Goal: Task Accomplishment & Management: Use online tool/utility

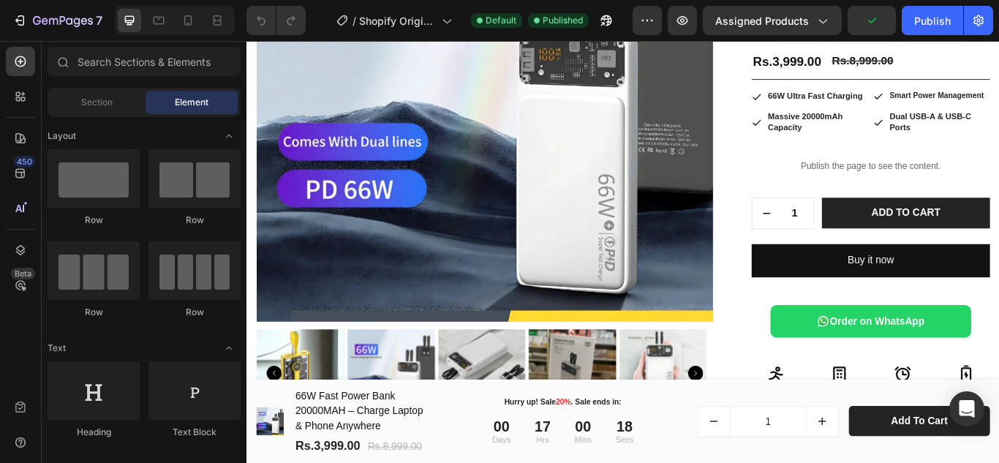
scroll to position [298, 0]
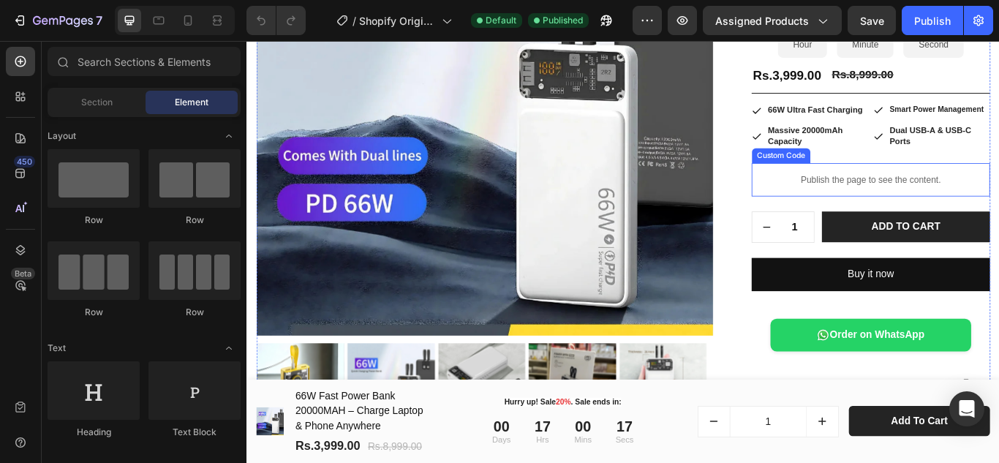
click at [957, 200] on p "Publish the page to see the content." at bounding box center [974, 202] width 278 height 15
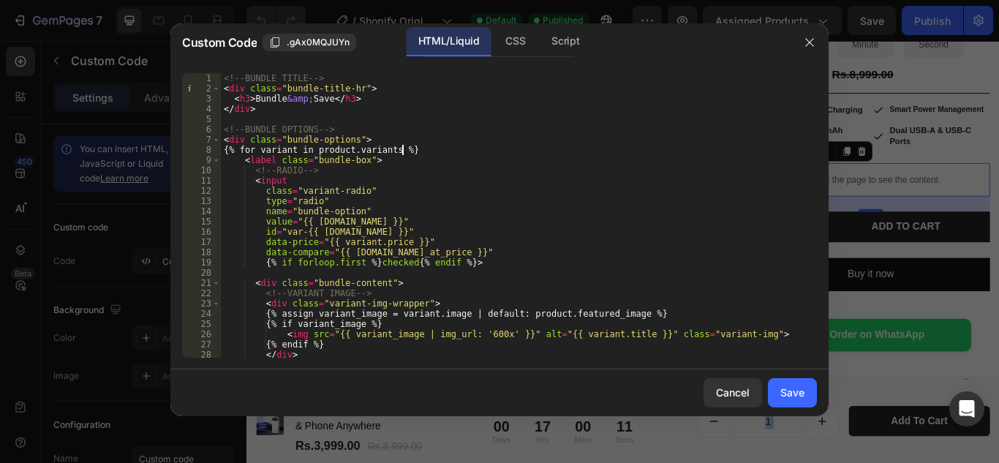
click at [401, 146] on div "<!-- BUNDLE TITLE --> < div class = "bundle-title-hr" > < h3 > Bundle &amp; Sav…" at bounding box center [513, 225] width 585 height 305
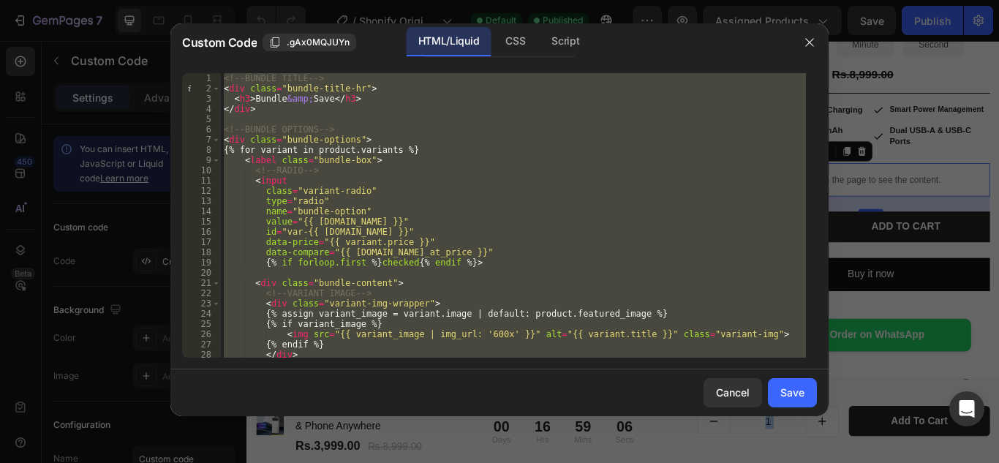
click at [299, 244] on div "<!-- BUNDLE TITLE --> < div class = "bundle-title-hr" > < h3 > Bundle &amp; Sav…" at bounding box center [513, 215] width 585 height 285
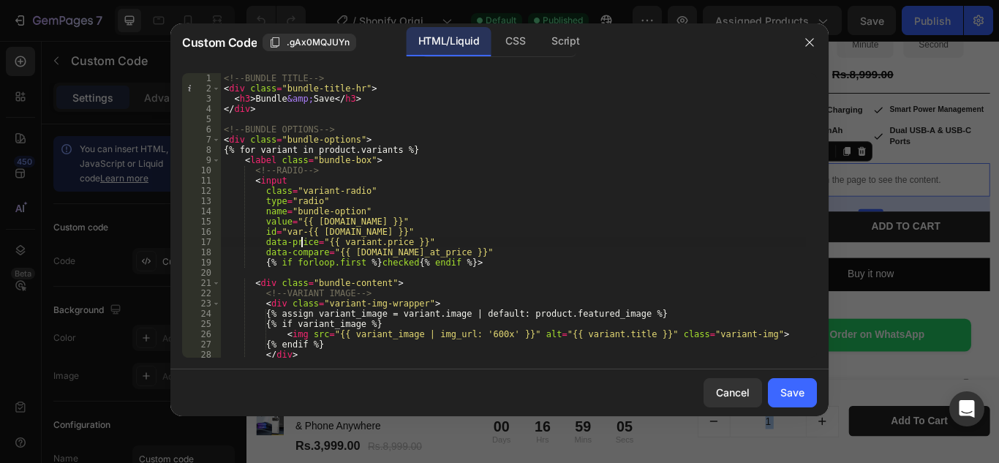
type textarea "}); </script>"
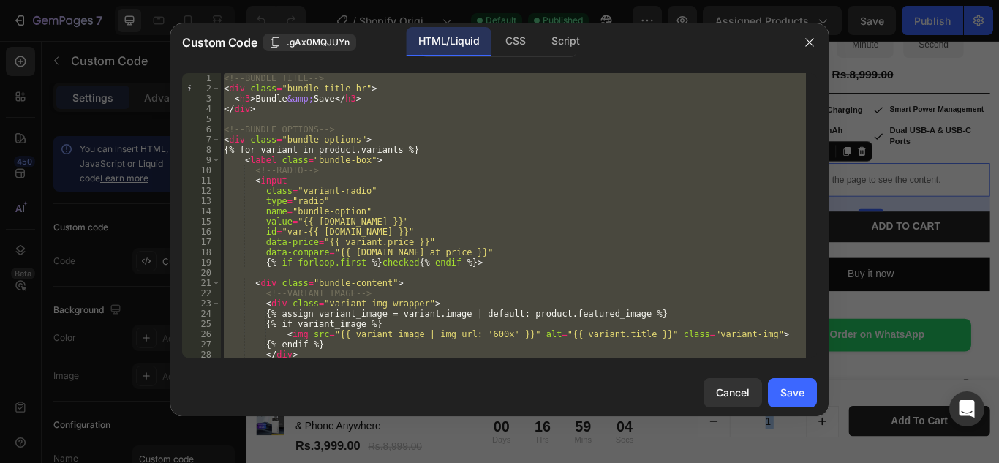
paste textarea
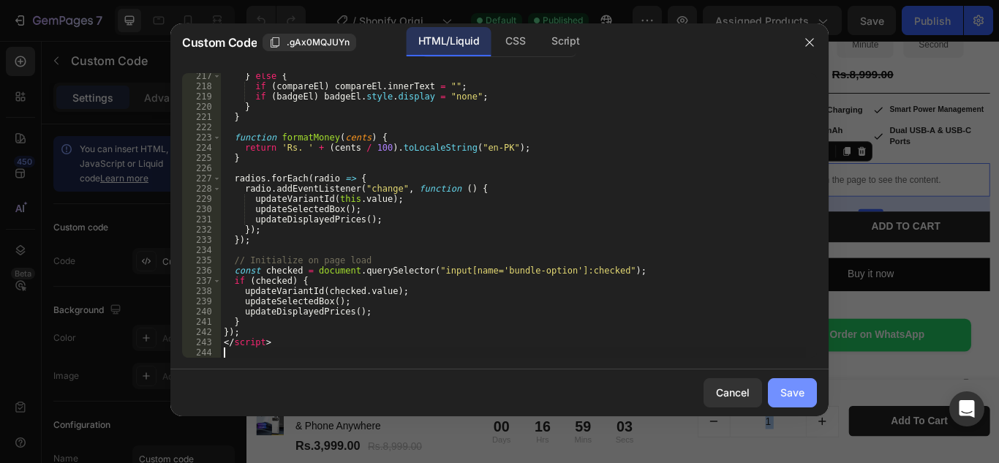
click at [803, 404] on button "Save" at bounding box center [792, 392] width 49 height 29
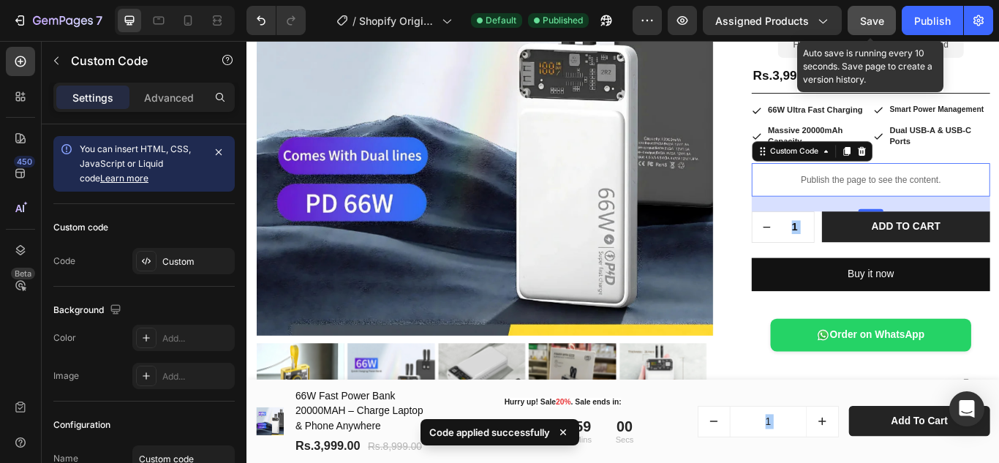
click at [884, 15] on span "Save" at bounding box center [872, 21] width 24 height 12
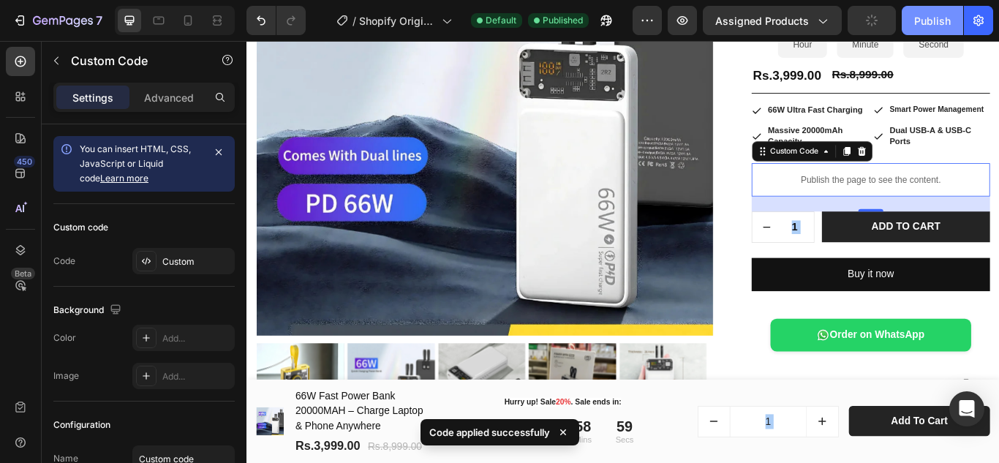
click at [944, 26] on div "Publish" at bounding box center [932, 20] width 37 height 15
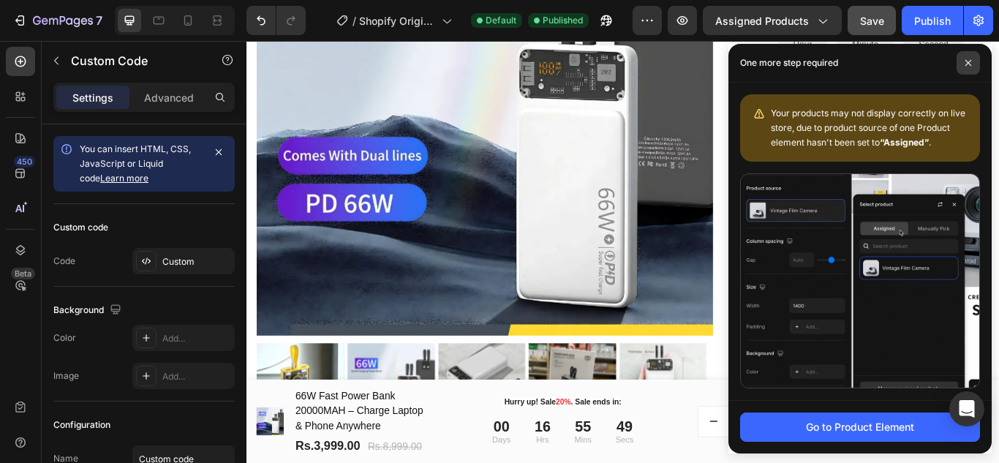
click at [974, 54] on span at bounding box center [968, 62] width 23 height 23
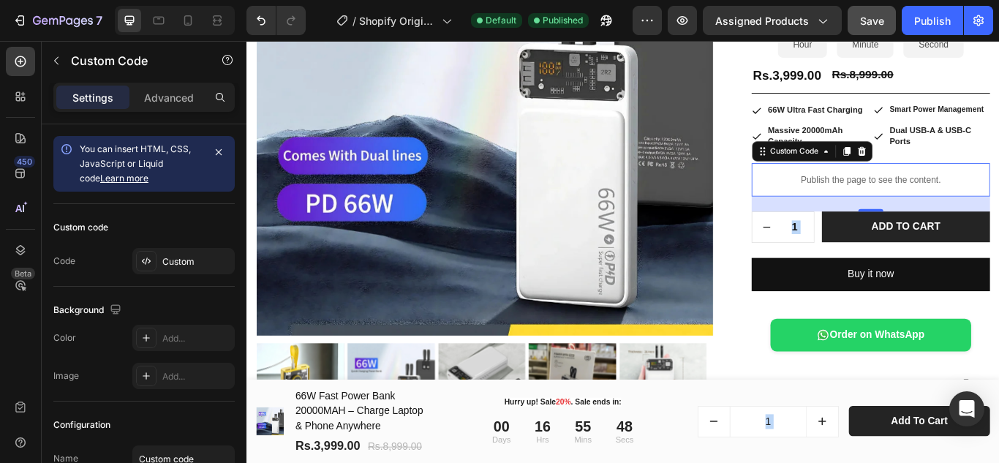
click at [948, 208] on p "Publish the page to see the content." at bounding box center [974, 202] width 278 height 15
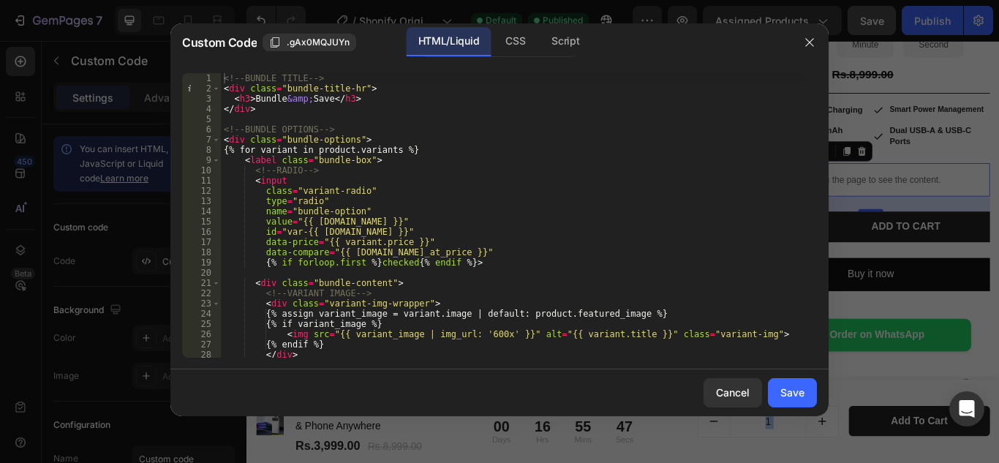
click at [561, 202] on div "<!-- BUNDLE TITLE --> < div class = "bundle-title-hr" > < h3 > Bundle &amp; Sav…" at bounding box center [513, 225] width 585 height 305
type textarea "</script>"
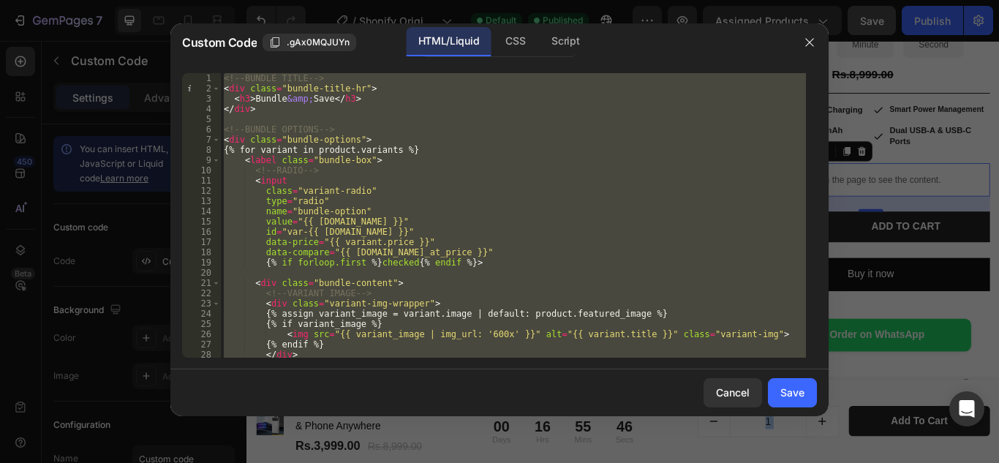
paste textarea
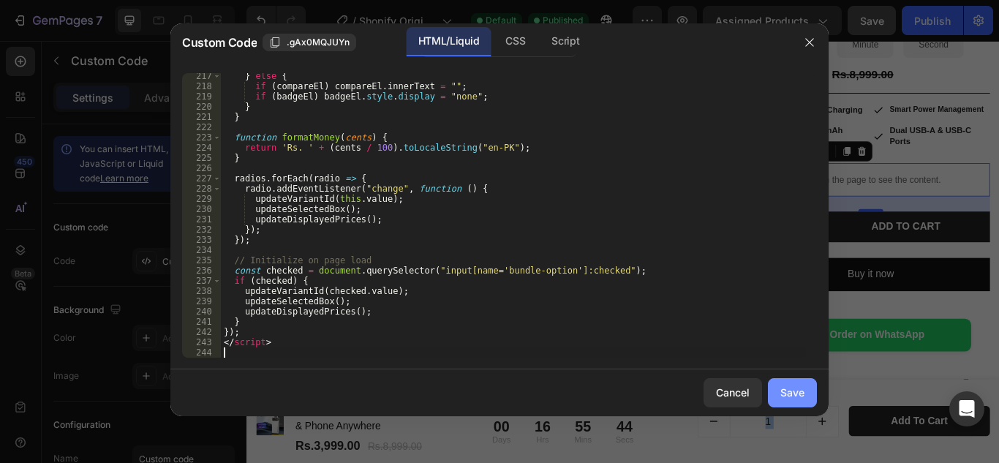
click at [794, 392] on div "Save" at bounding box center [792, 392] width 24 height 15
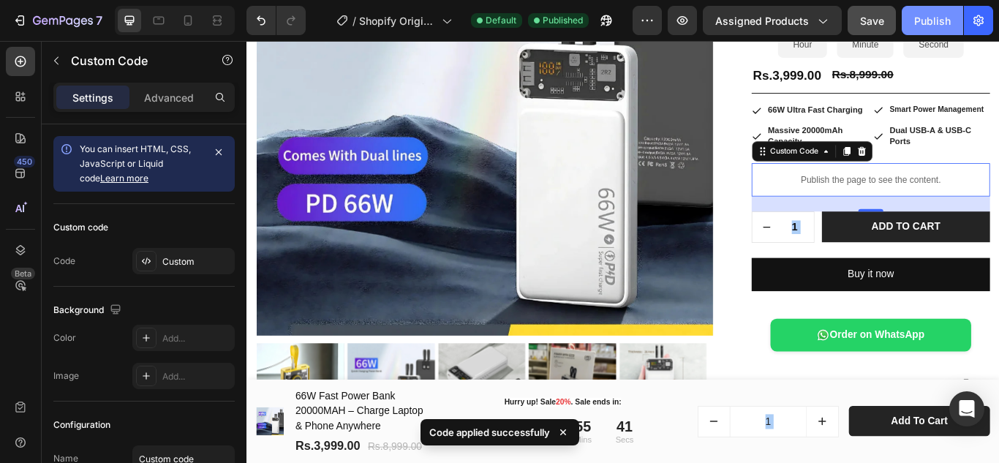
click at [942, 18] on div "Publish" at bounding box center [932, 20] width 37 height 15
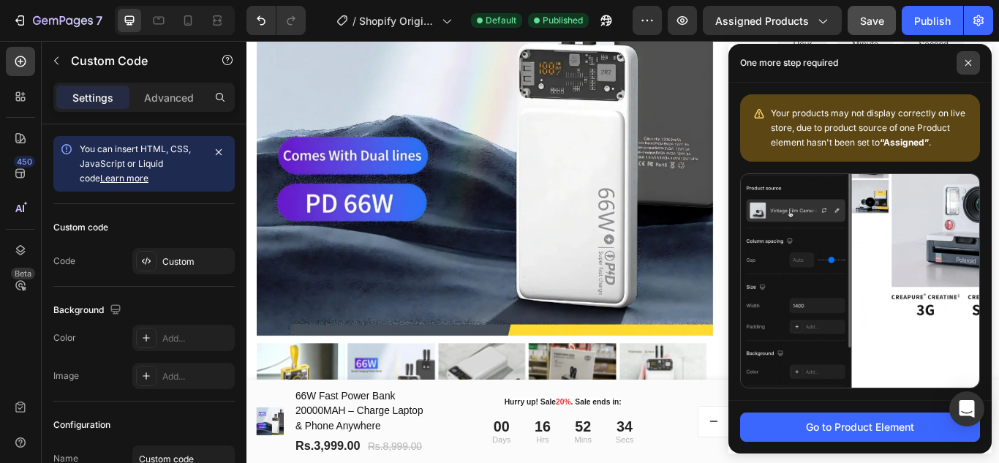
click at [971, 69] on span at bounding box center [968, 62] width 23 height 23
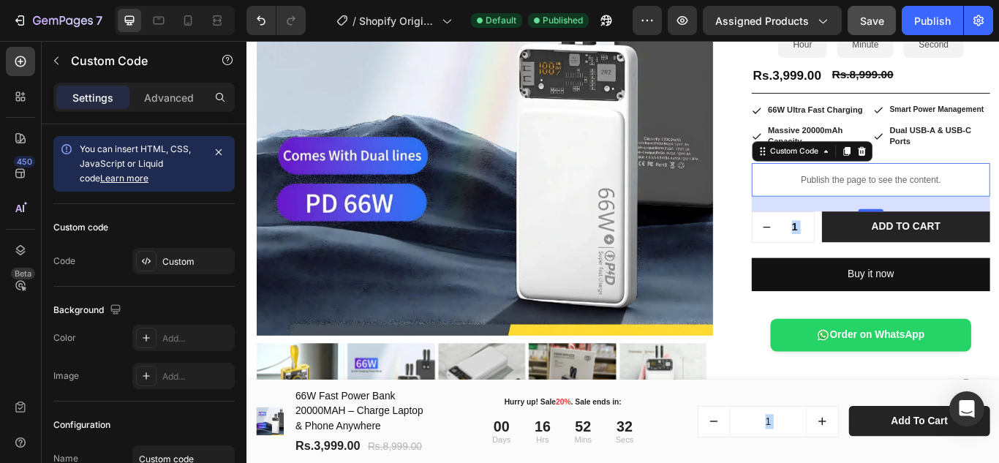
click at [950, 211] on div "Publish the page to see the content." at bounding box center [974, 203] width 278 height 39
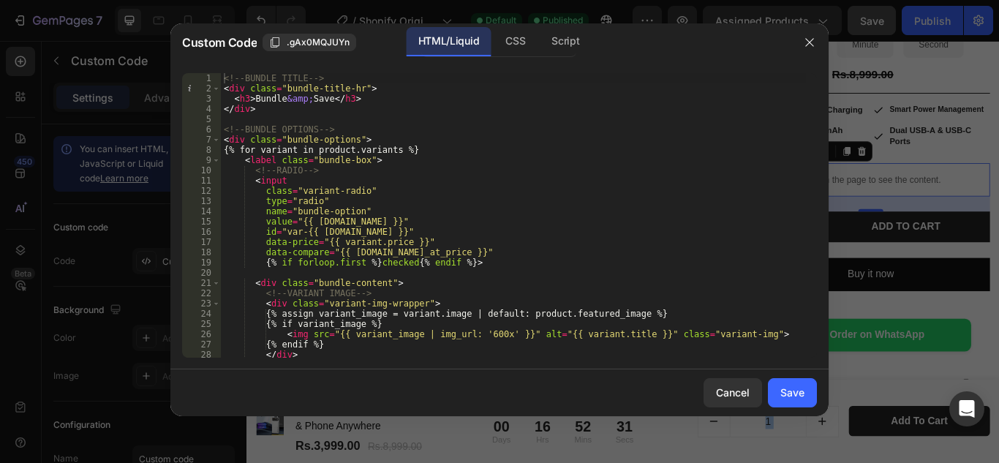
click at [604, 245] on div "<!-- BUNDLE TITLE --> < div class = "bundle-title-hr" > < h3 > Bundle &amp; Sav…" at bounding box center [513, 225] width 585 height 305
type textarea "</script>"
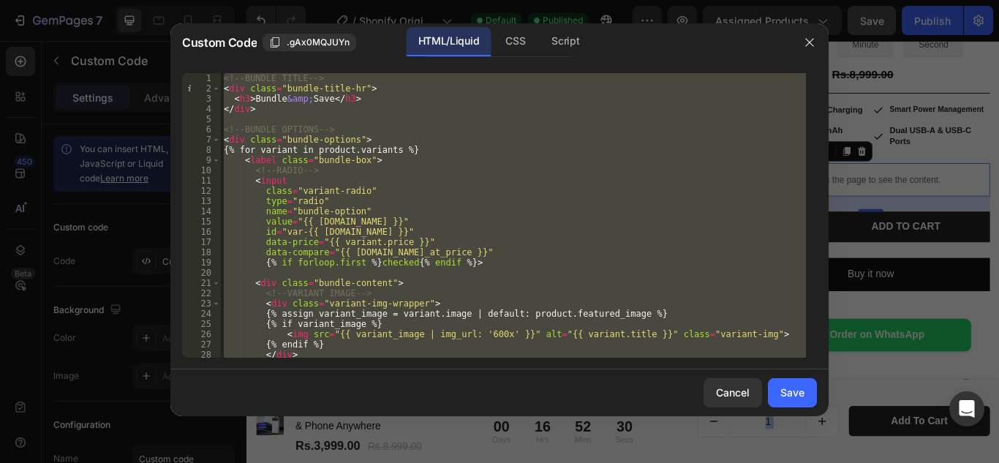
paste textarea
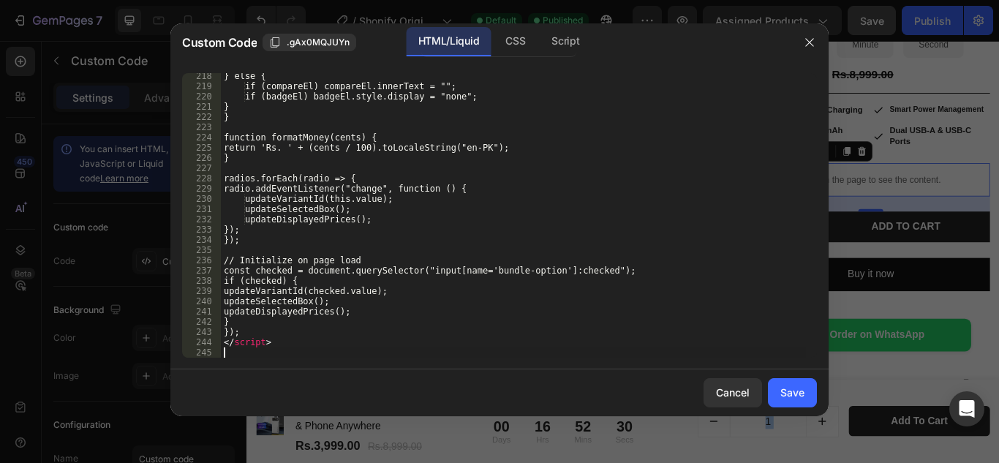
scroll to position [2224, 0]
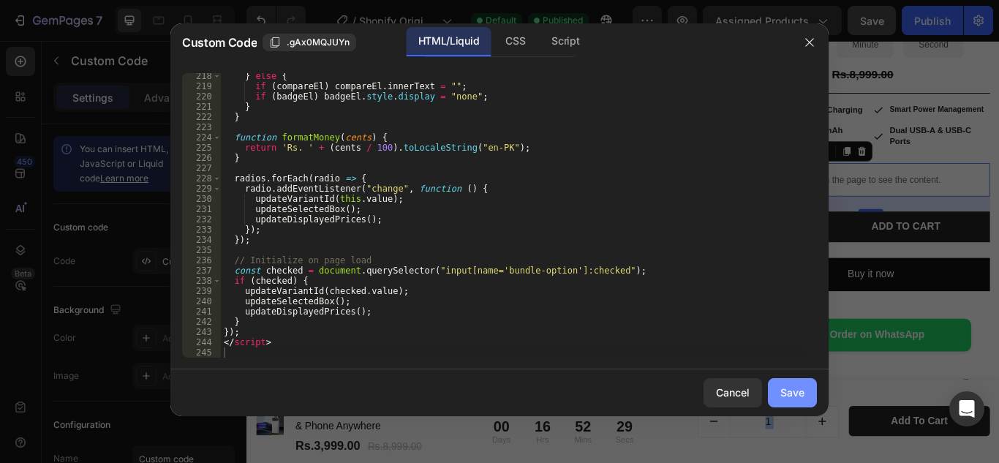
click at [785, 393] on div "Save" at bounding box center [792, 392] width 24 height 15
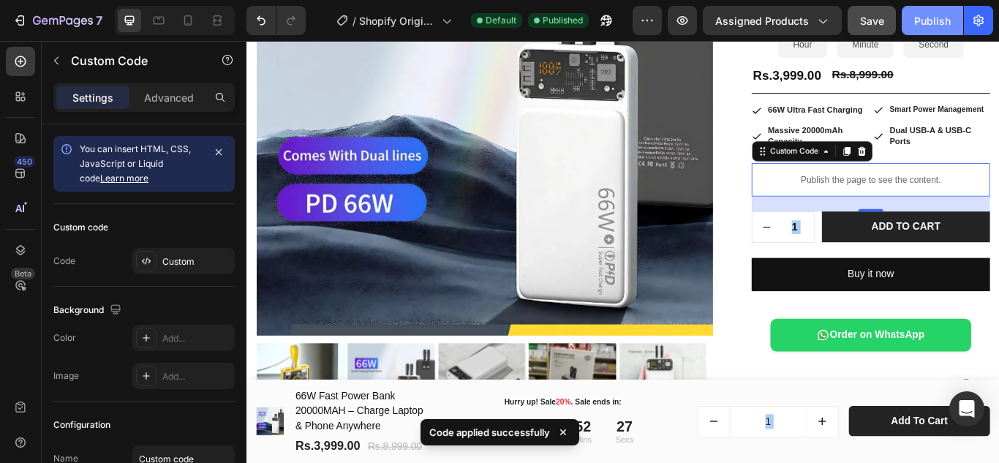
click at [946, 23] on div "Publish" at bounding box center [932, 20] width 37 height 15
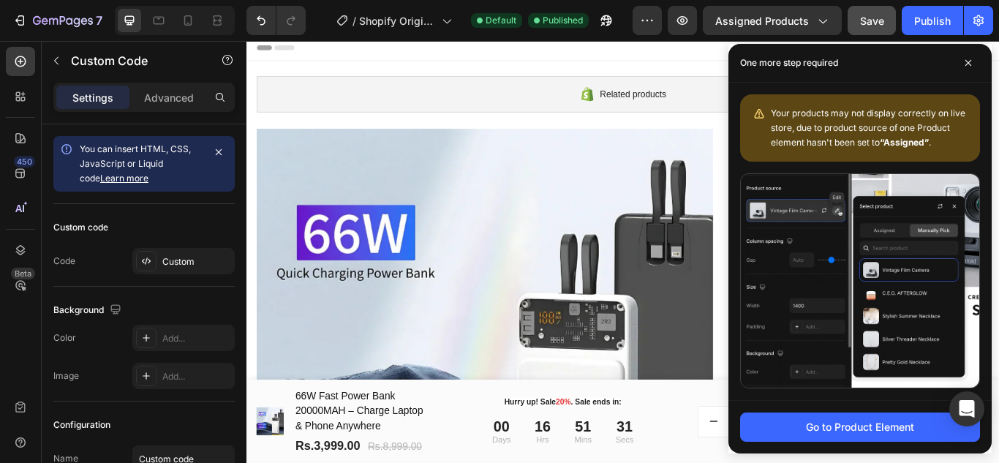
scroll to position [5, 0]
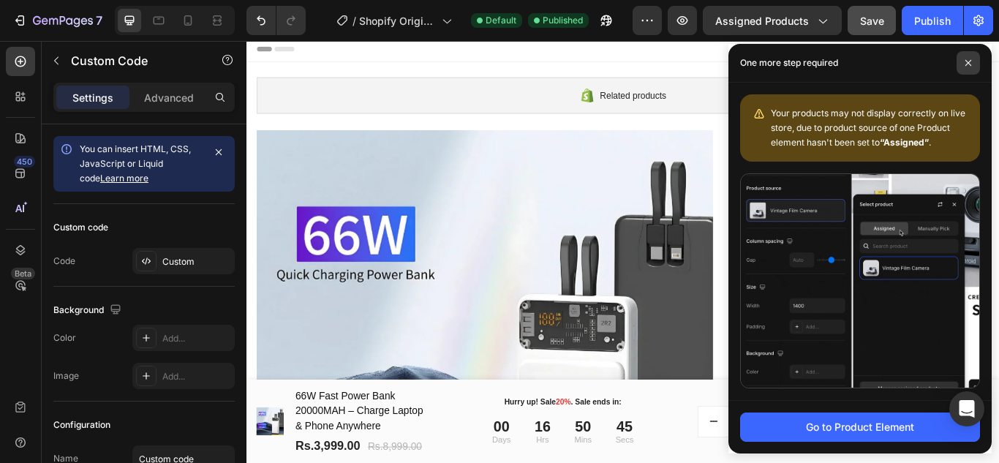
drag, startPoint x: 748, startPoint y: 108, endPoint x: 971, endPoint y: 56, distance: 229.1
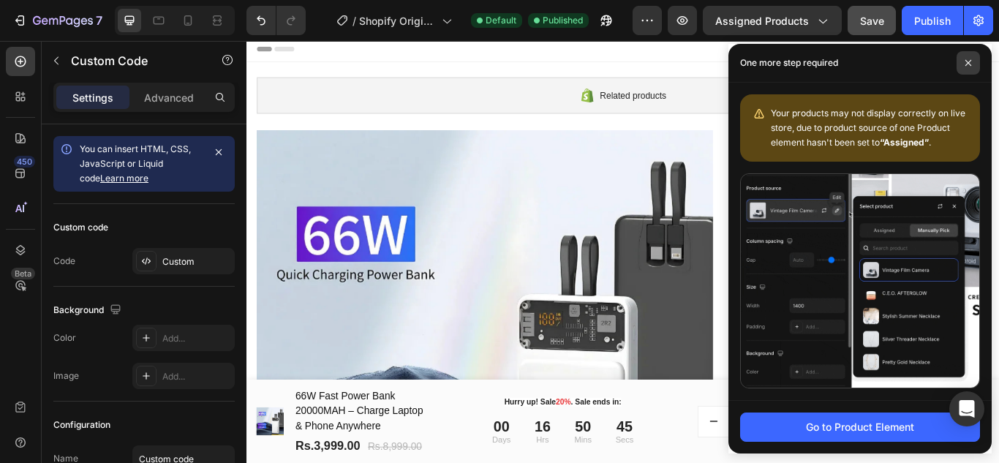
click at [971, 56] on span at bounding box center [968, 62] width 23 height 23
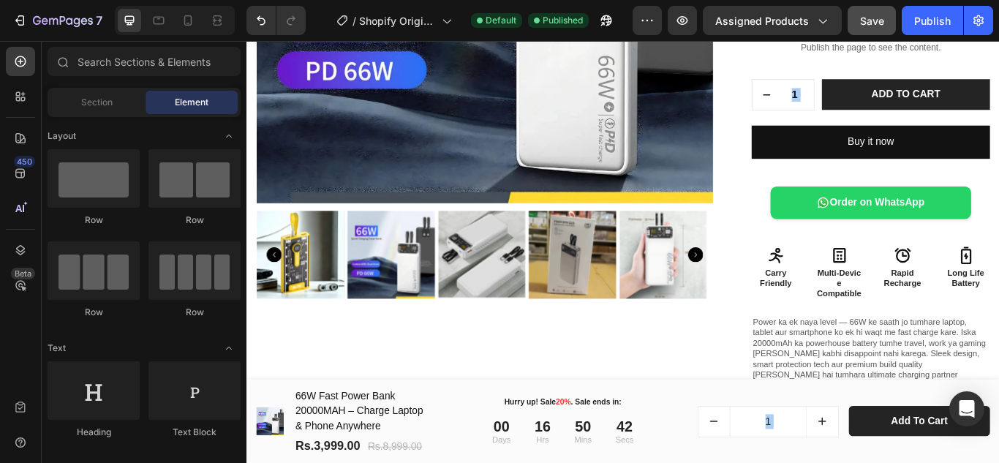
scroll to position [460, 0]
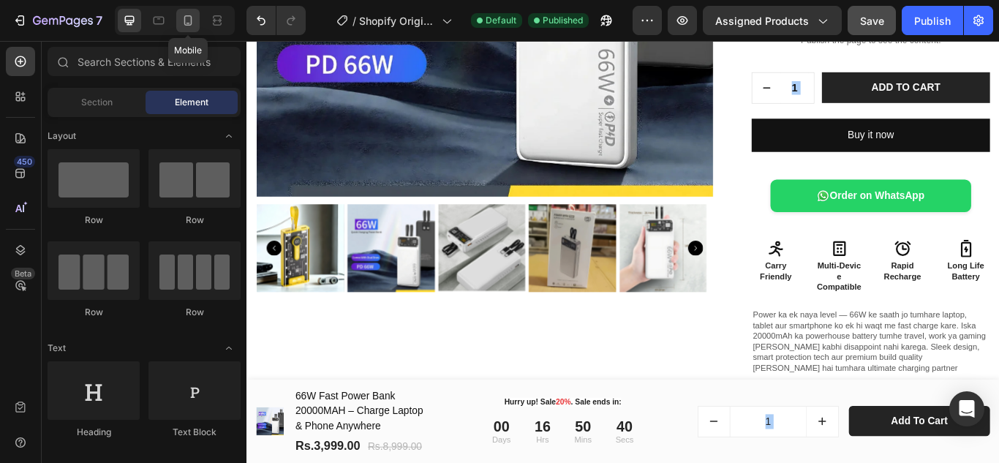
click at [187, 13] on icon at bounding box center [188, 20] width 15 height 15
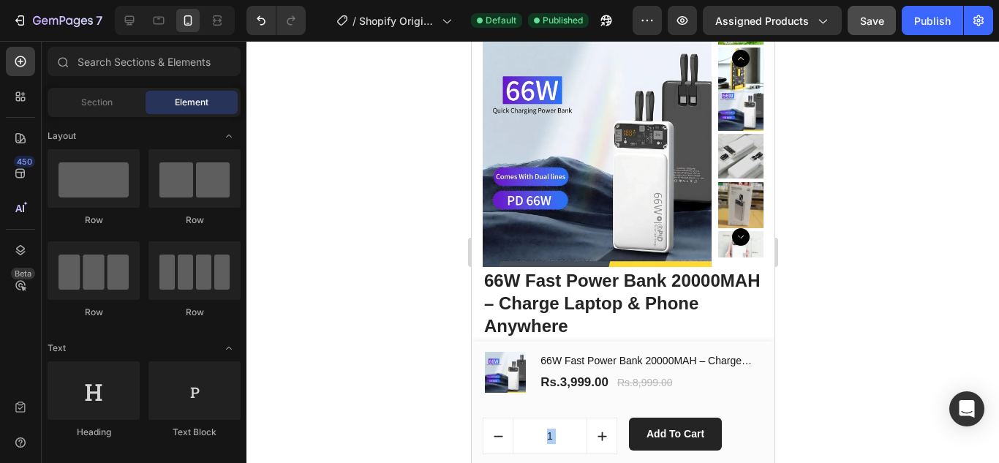
scroll to position [118, 0]
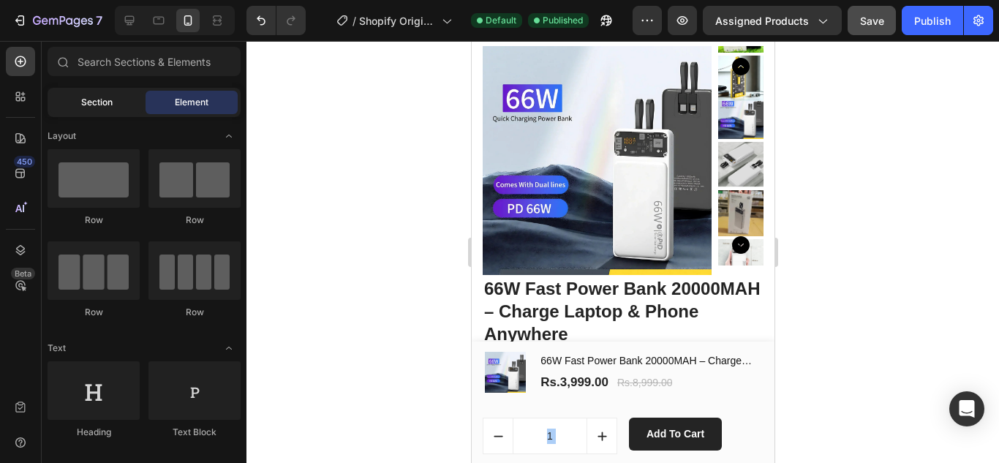
click at [105, 98] on span "Section" at bounding box center [96, 102] width 31 height 13
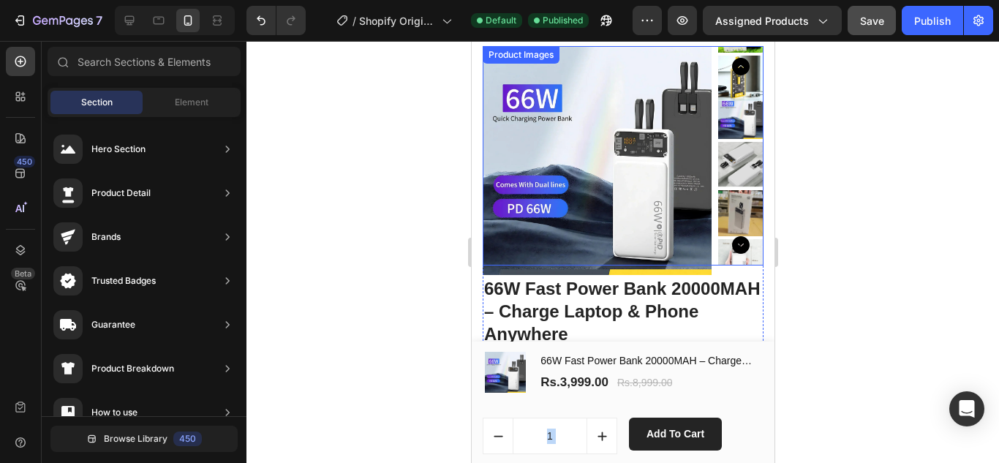
click at [583, 170] on img at bounding box center [596, 160] width 229 height 229
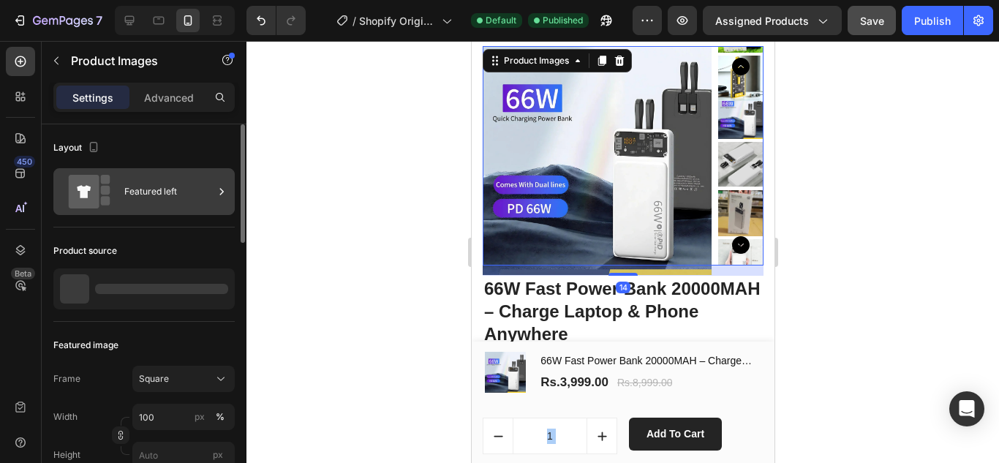
click at [126, 187] on div "Featured left" at bounding box center [168, 192] width 89 height 34
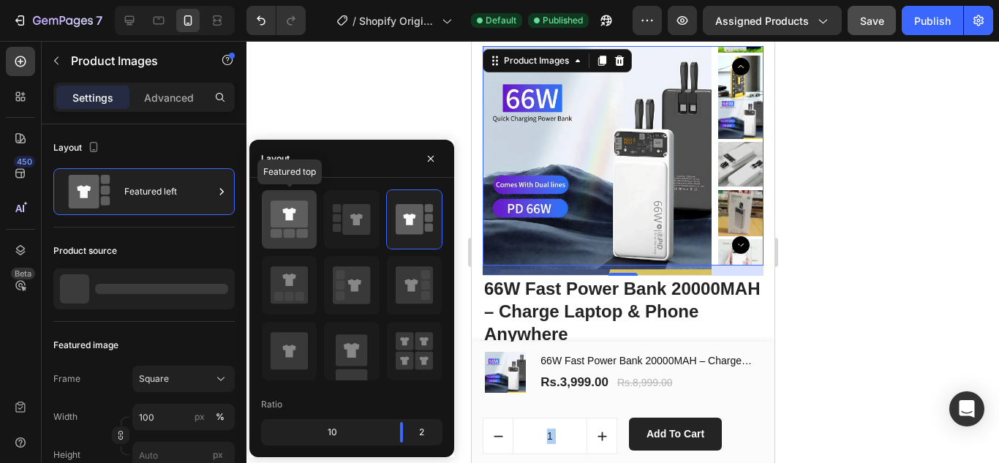
click at [304, 228] on icon at bounding box center [289, 219] width 37 height 41
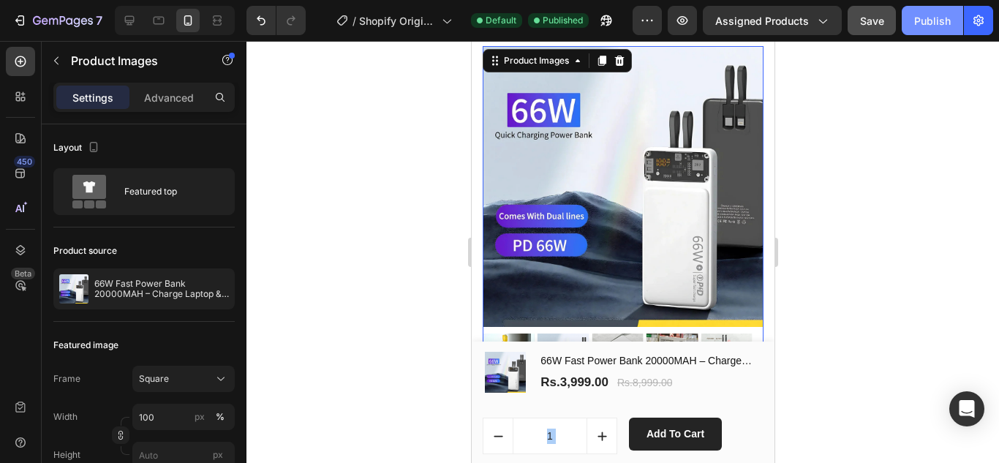
click at [933, 18] on div "Publish" at bounding box center [932, 20] width 37 height 15
